Goal: Register for event/course: Sign up to attend an event or enroll in a course

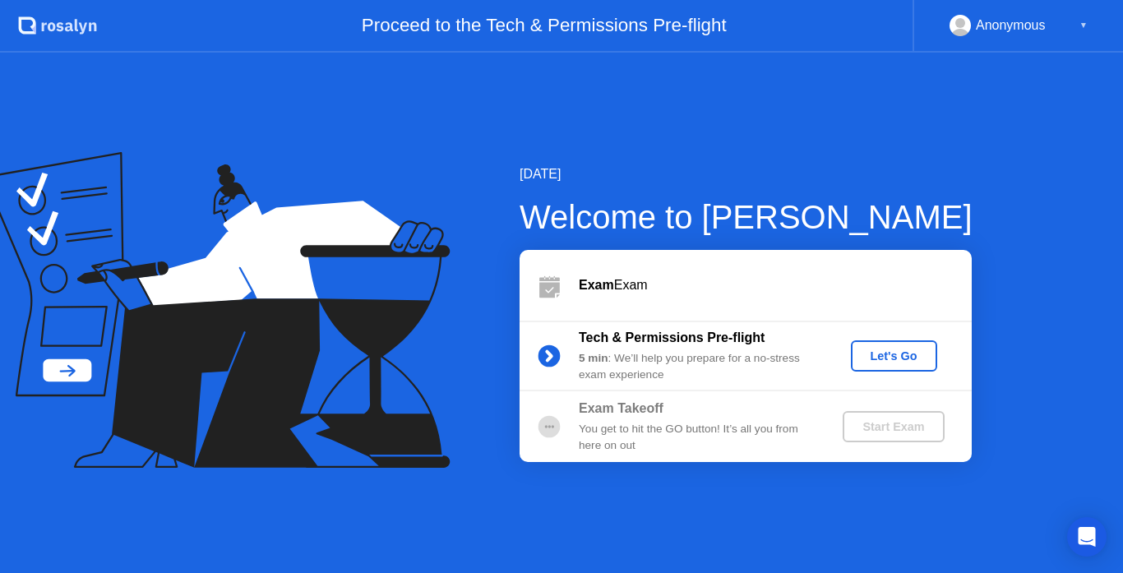
drag, startPoint x: 593, startPoint y: 280, endPoint x: 711, endPoint y: 338, distance: 130.8
click at [594, 281] on b "Exam" at bounding box center [596, 285] width 35 height 14
click at [900, 358] on div "Let's Go" at bounding box center [893, 355] width 73 height 13
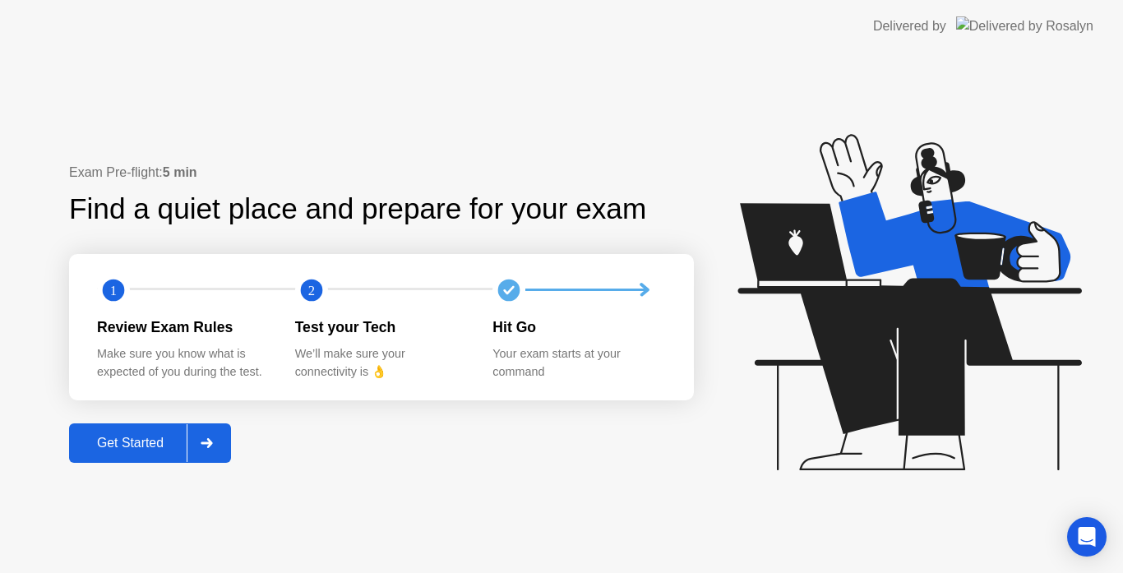
click at [123, 455] on button "Get Started" at bounding box center [150, 442] width 162 height 39
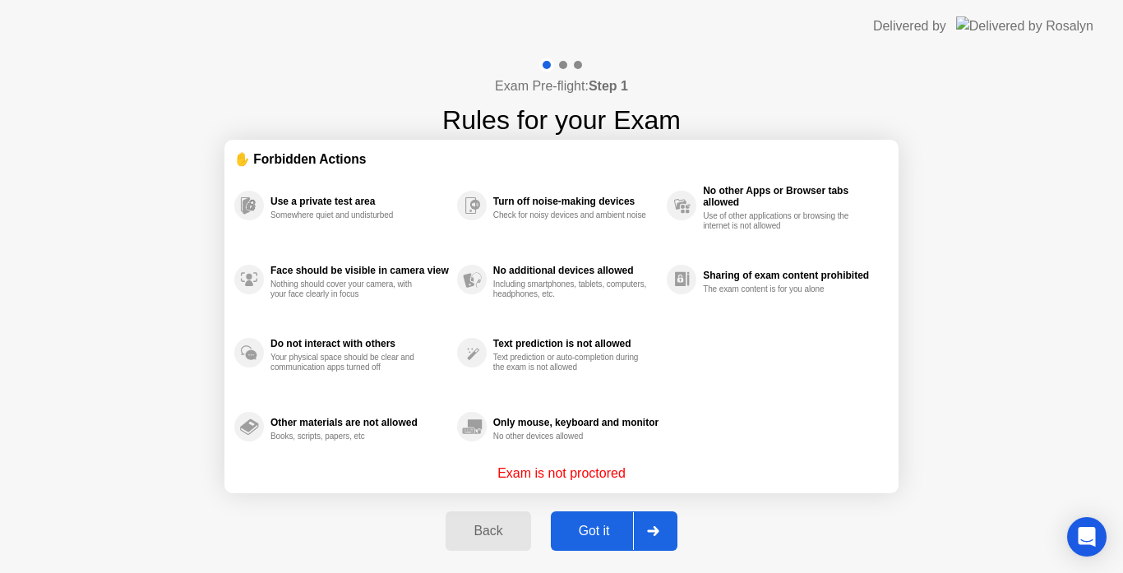
click at [607, 537] on div "Got it" at bounding box center [594, 530] width 77 height 15
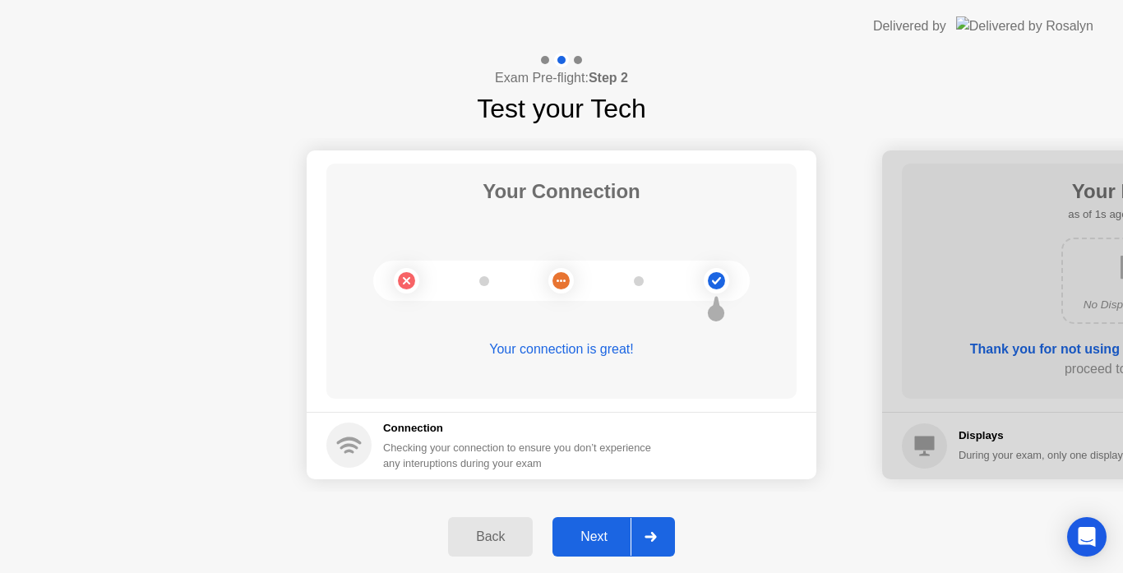
click at [615, 553] on button "Next" at bounding box center [613, 536] width 122 height 39
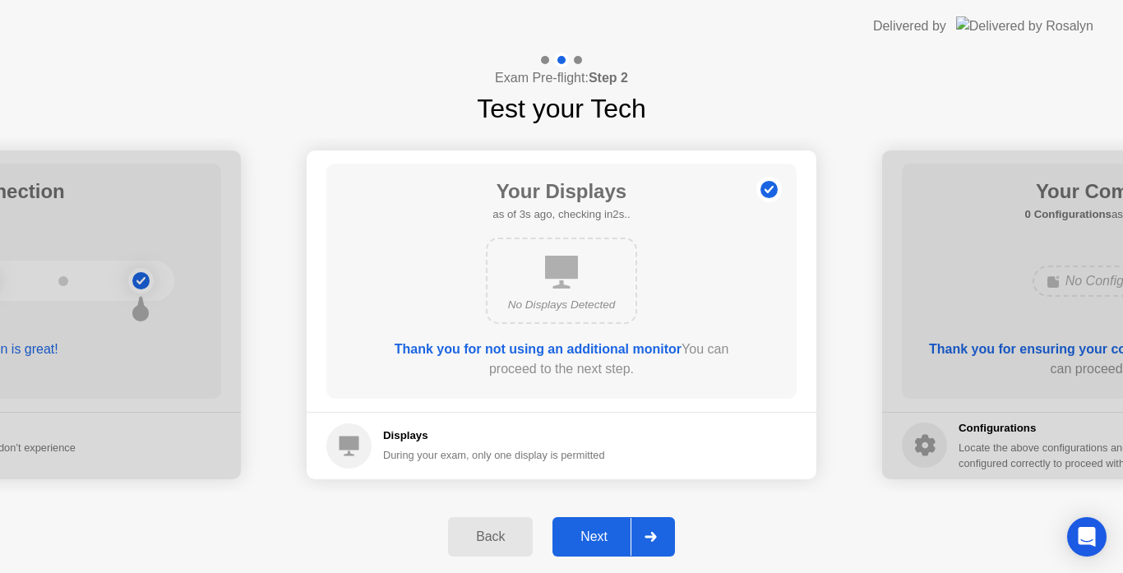
click at [606, 533] on div "Next" at bounding box center [593, 536] width 73 height 15
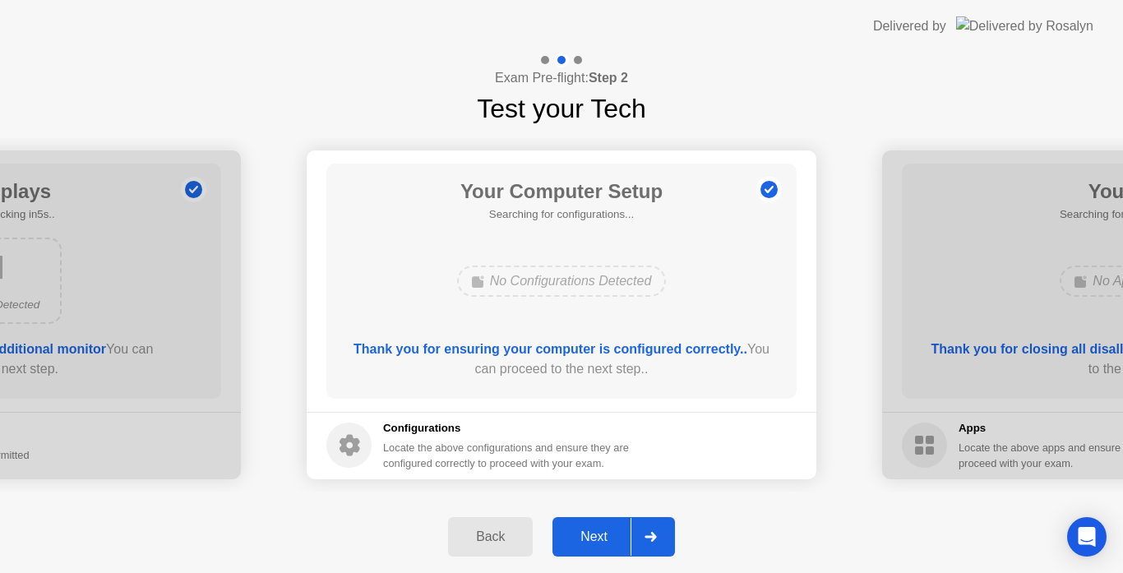
click at [606, 533] on div "Next" at bounding box center [593, 536] width 73 height 15
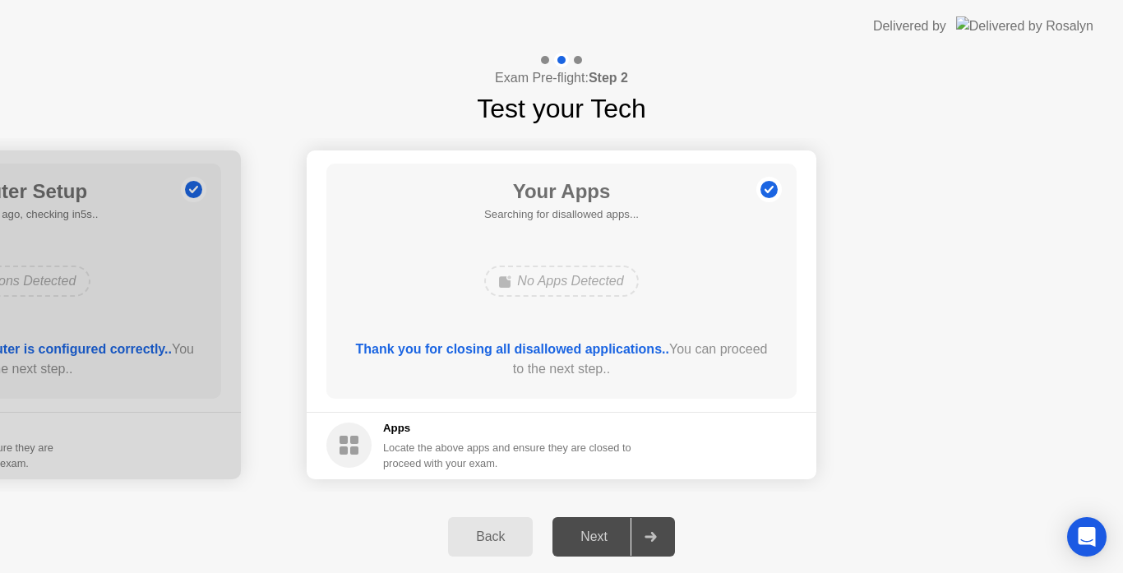
click at [606, 533] on div "Next" at bounding box center [593, 536] width 73 height 15
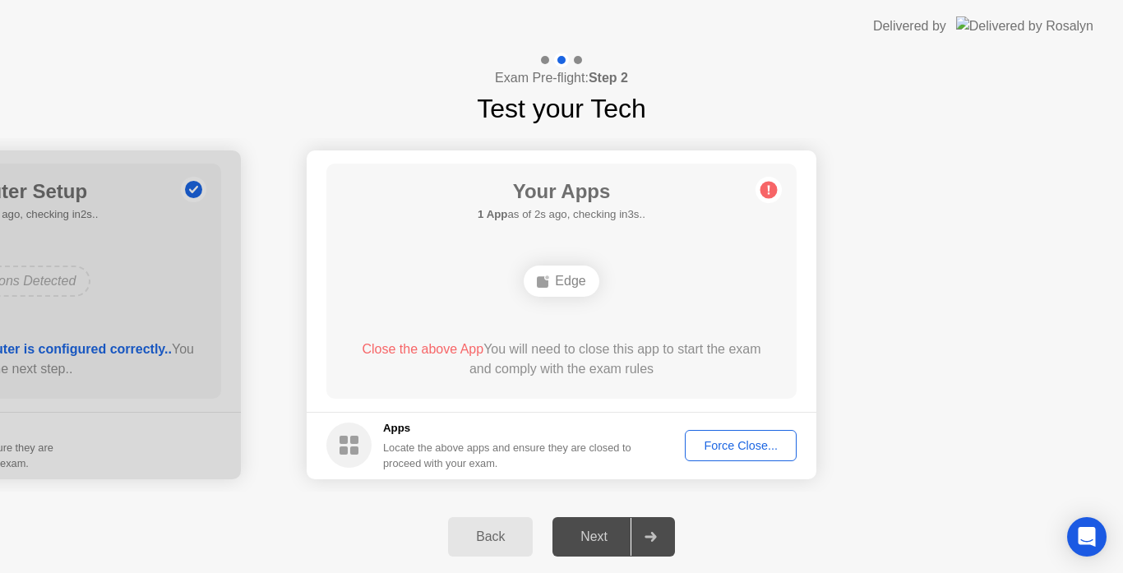
click at [739, 448] on div "Force Close..." at bounding box center [740, 445] width 100 height 13
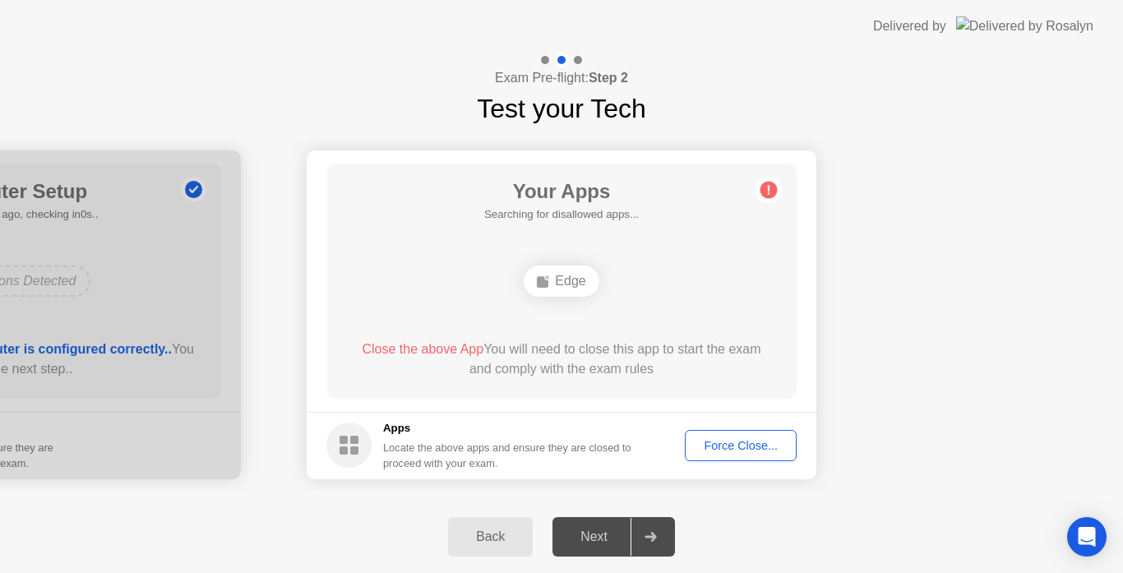
click at [497, 534] on div "Back" at bounding box center [490, 536] width 75 height 15
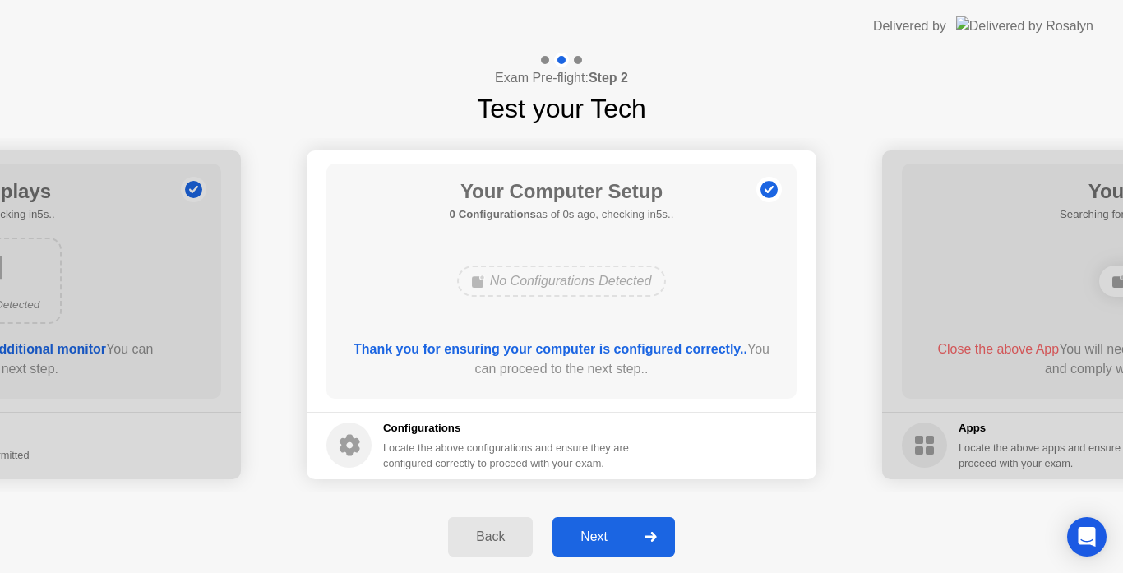
click at [566, 529] on div "Next" at bounding box center [593, 536] width 73 height 15
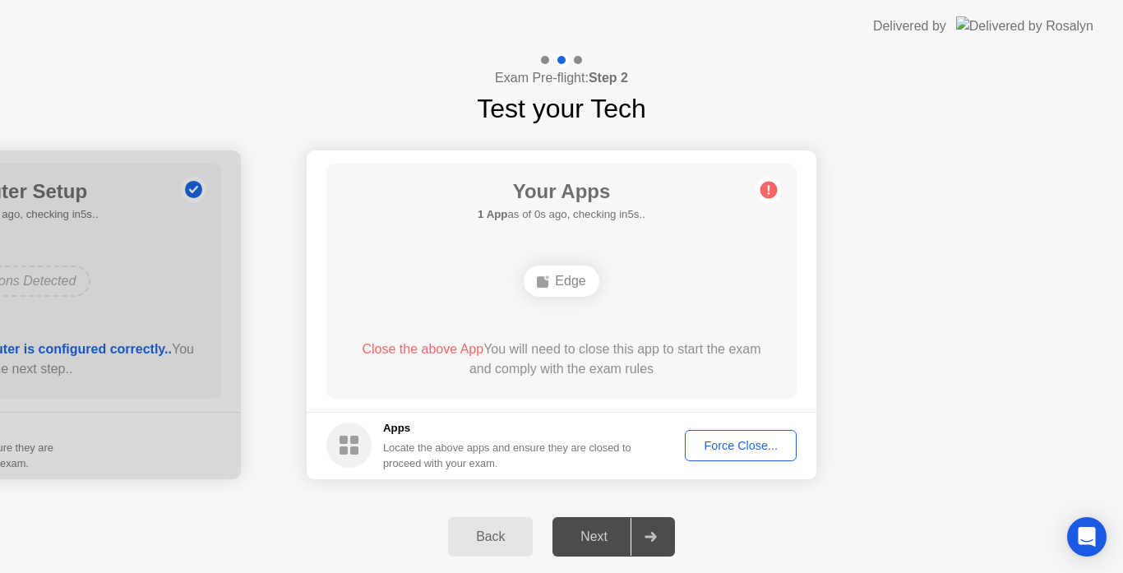
click at [544, 281] on rect at bounding box center [543, 282] width 12 height 12
click at [546, 281] on rect at bounding box center [543, 282] width 12 height 12
click at [614, 537] on div "Next" at bounding box center [593, 536] width 73 height 15
click at [754, 439] on div "Force Close..." at bounding box center [740, 445] width 100 height 13
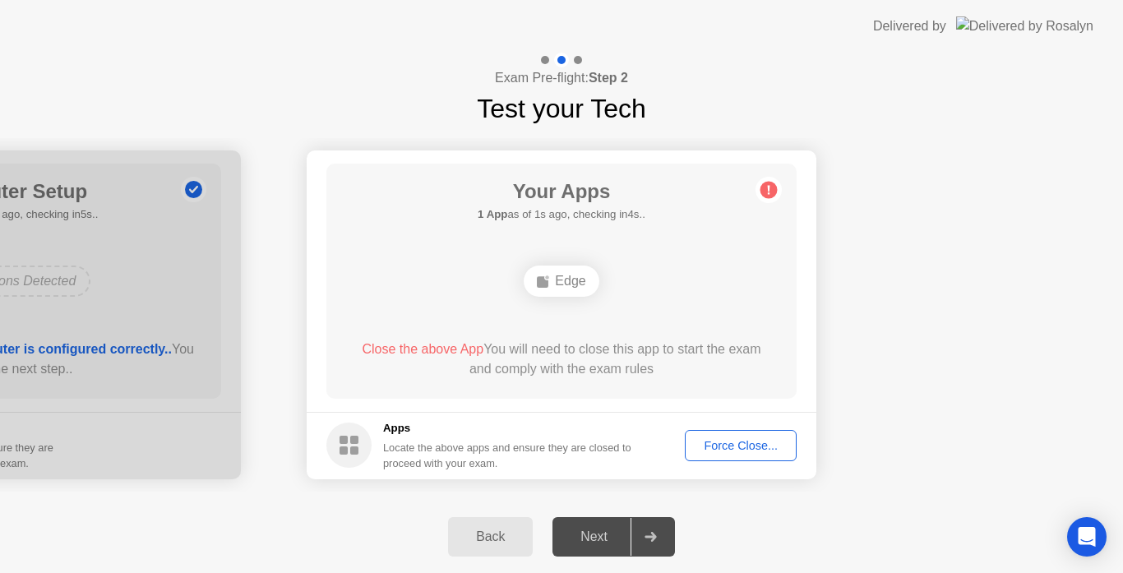
click at [638, 537] on div at bounding box center [649, 537] width 39 height 38
click at [473, 530] on div "Back" at bounding box center [490, 536] width 75 height 15
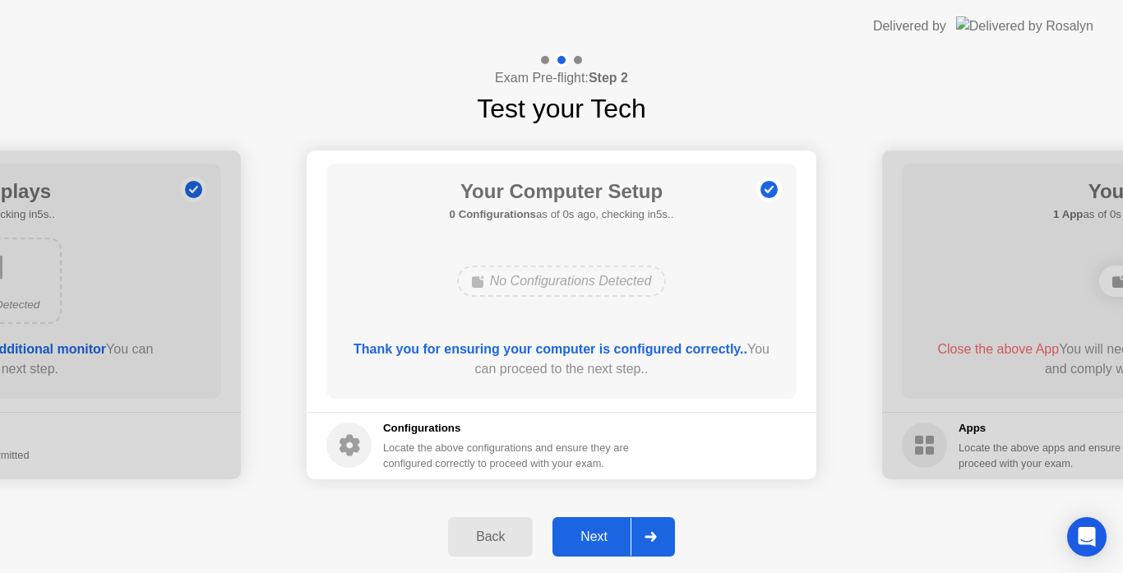
click at [473, 530] on div "Back" at bounding box center [490, 536] width 75 height 15
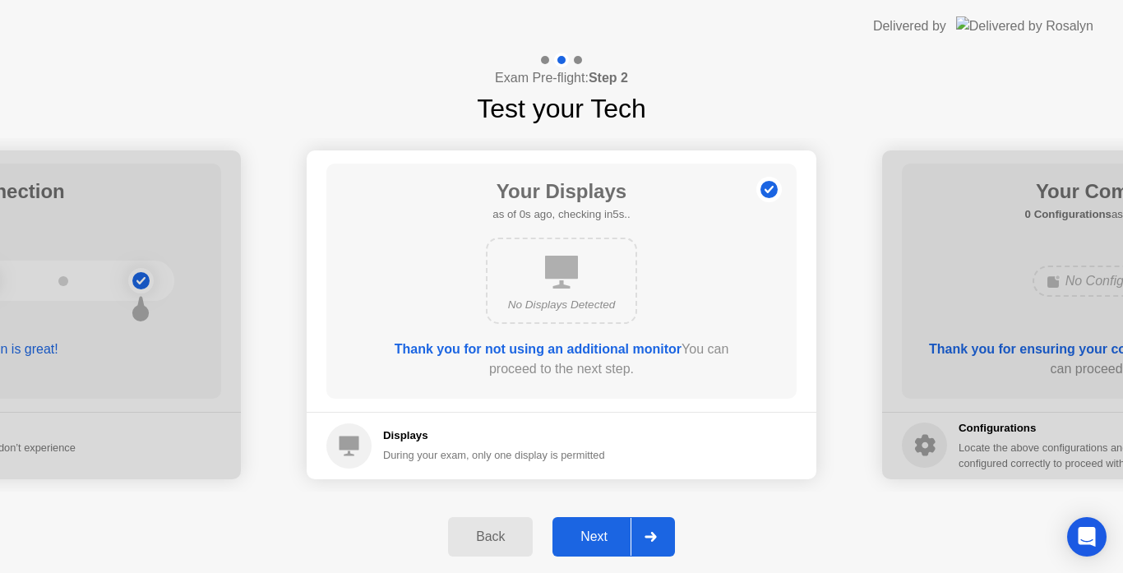
click at [577, 548] on button "Next" at bounding box center [613, 536] width 122 height 39
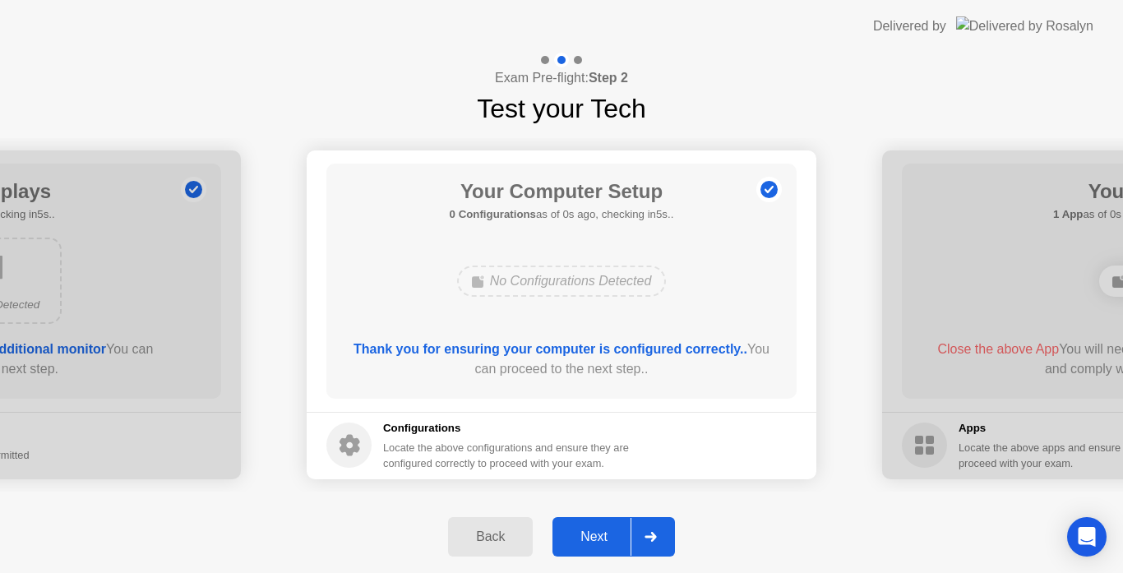
click at [592, 529] on div "Next" at bounding box center [593, 536] width 73 height 15
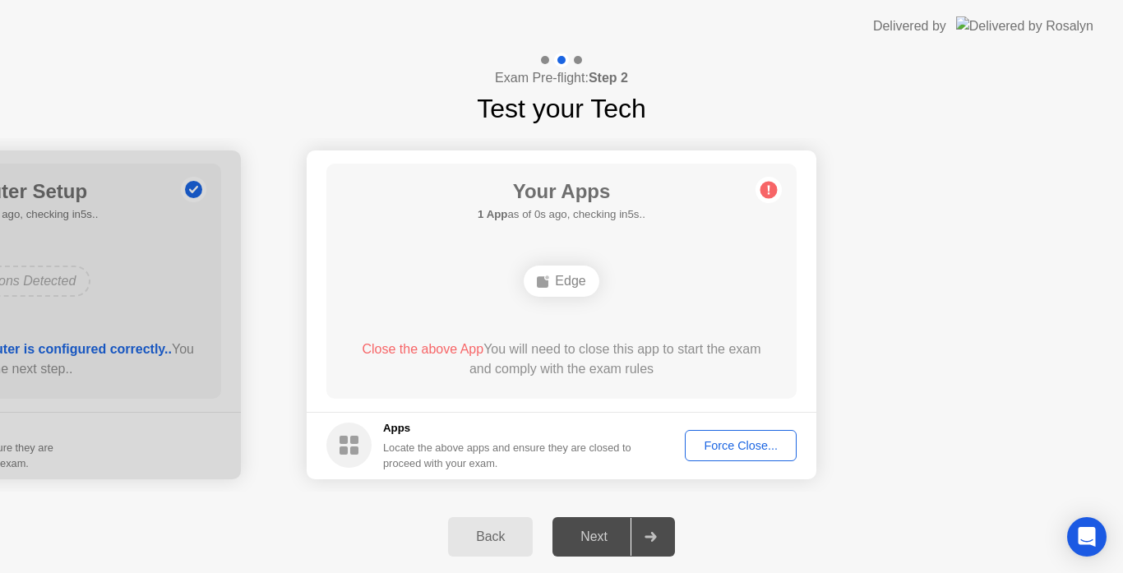
click at [740, 448] on div "Force Close..." at bounding box center [740, 445] width 100 height 13
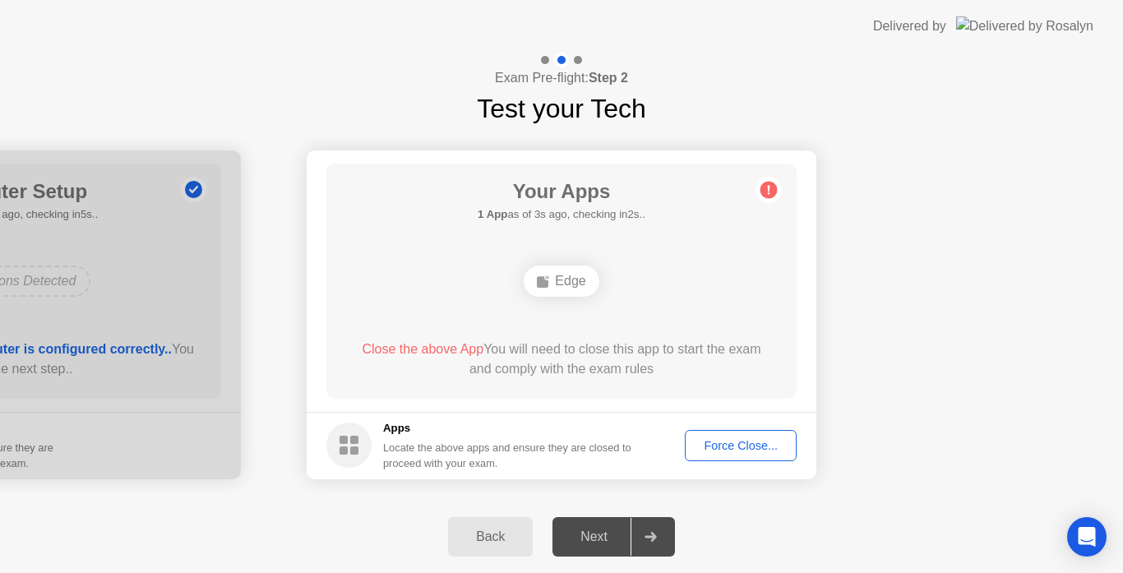
click at [769, 194] on circle at bounding box center [768, 189] width 17 height 17
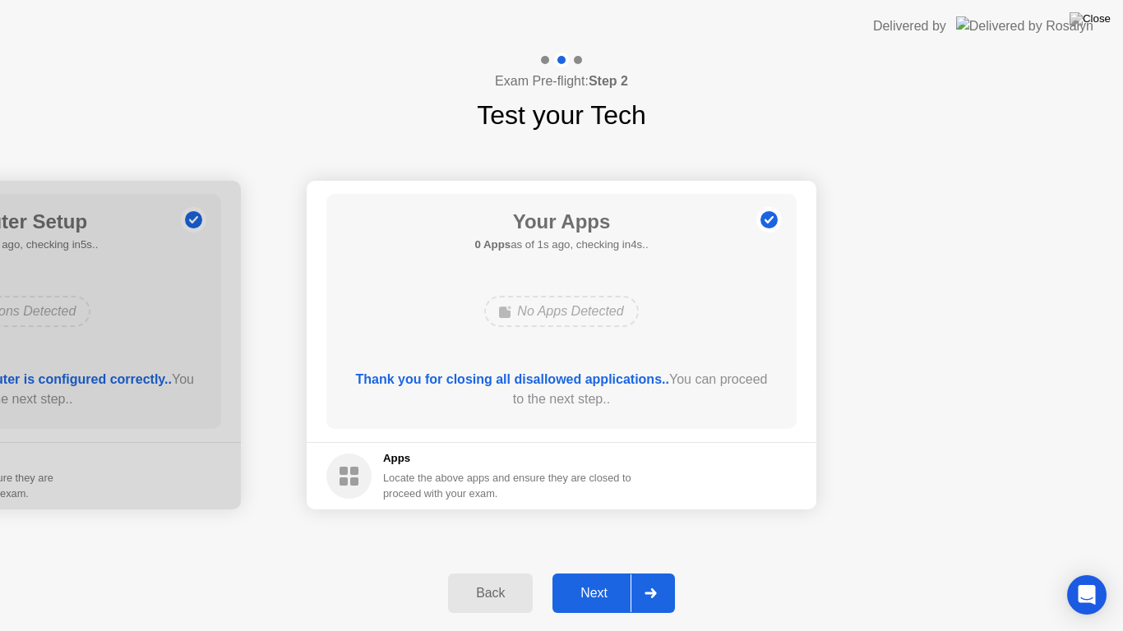
click at [600, 572] on div "Next" at bounding box center [593, 593] width 73 height 15
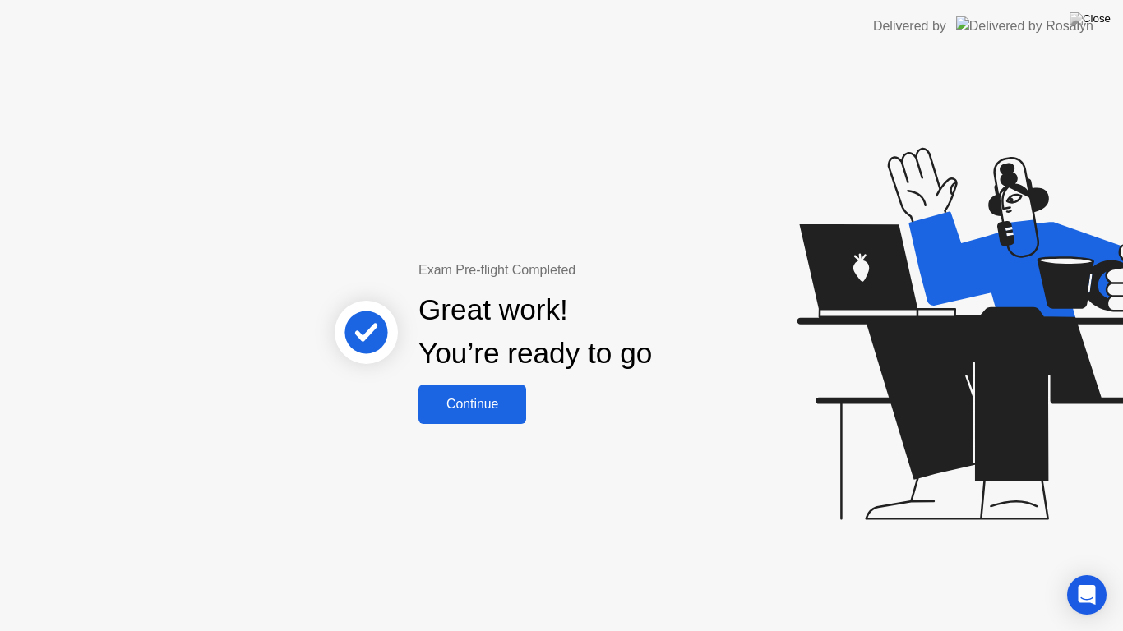
click at [446, 419] on button "Continue" at bounding box center [472, 404] width 108 height 39
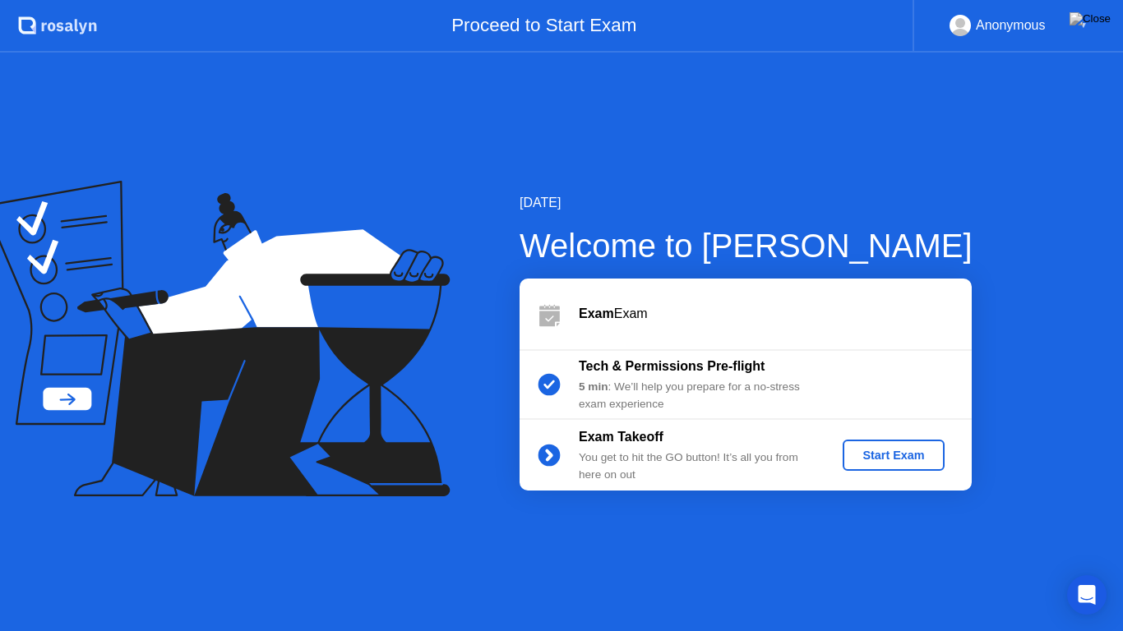
click at [874, 466] on button "Start Exam" at bounding box center [892, 455] width 101 height 31
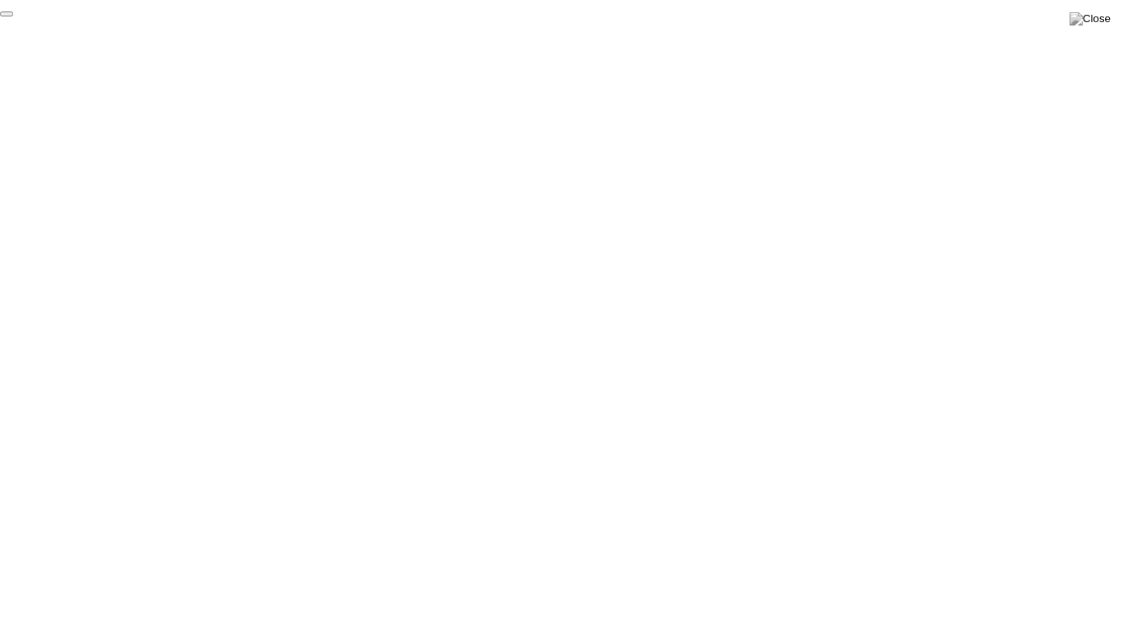
click div "End Proctoring Session"
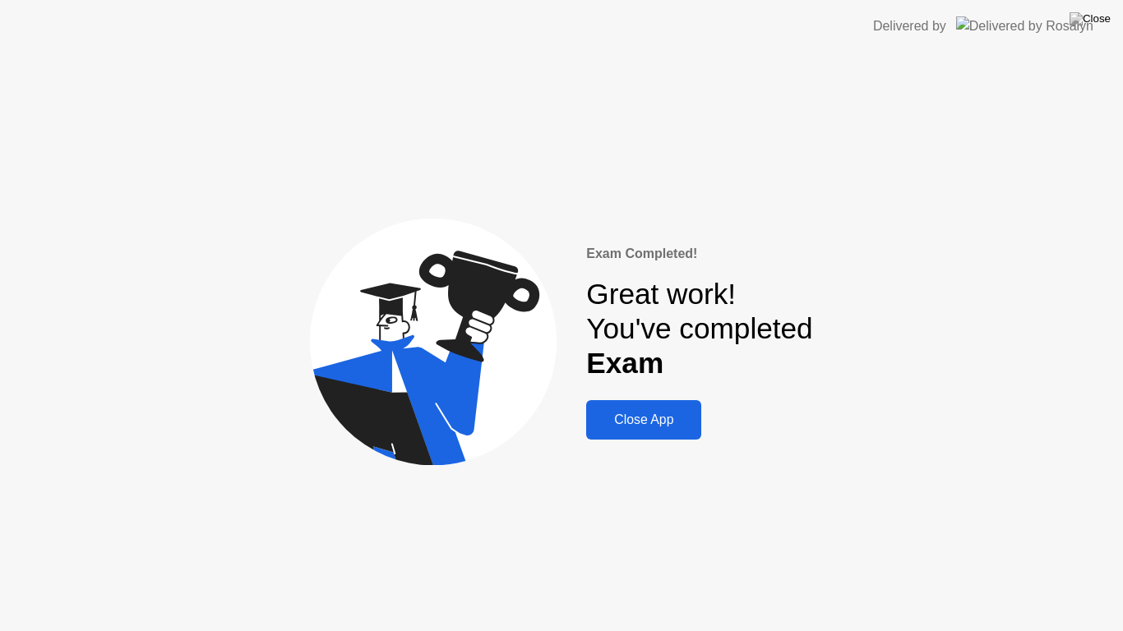
click at [667, 424] on div "Close App" at bounding box center [643, 420] width 105 height 15
